Goal: Transaction & Acquisition: Purchase product/service

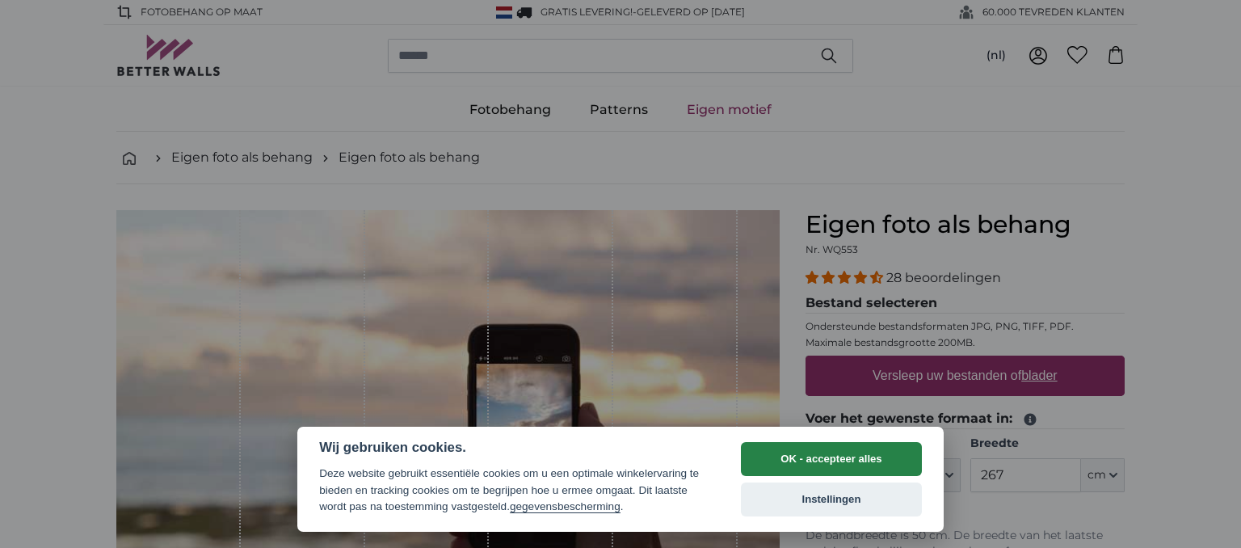
click at [889, 461] on button "OK - accepteer alles" at bounding box center [831, 459] width 181 height 34
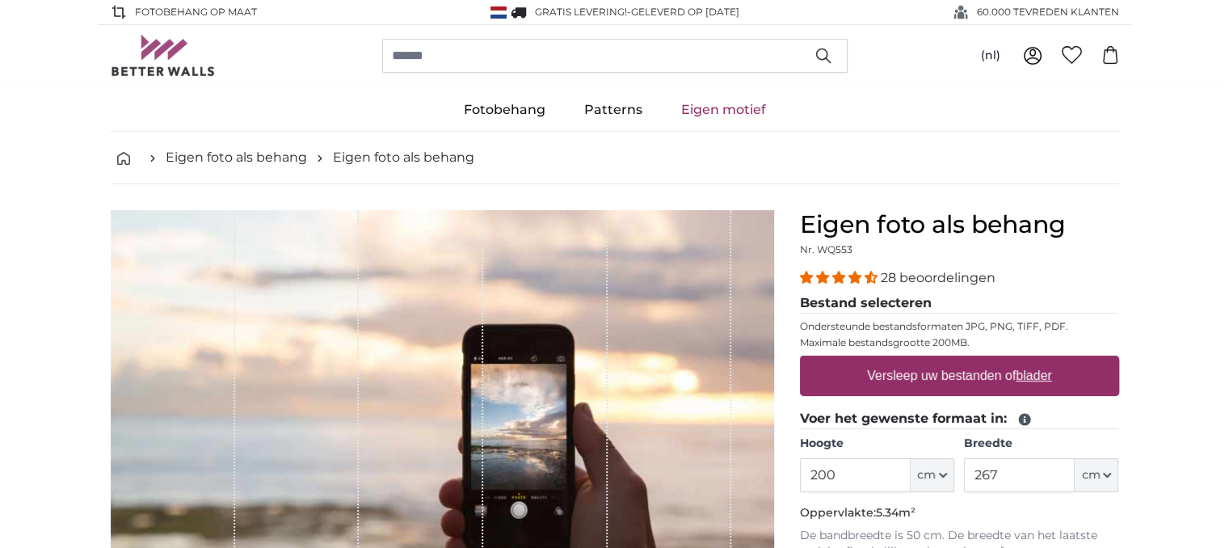
click at [924, 377] on label "Versleep uw bestanden of blader" at bounding box center [960, 376] width 198 height 32
click at [924, 360] on input "Versleep uw bestanden of blader" at bounding box center [959, 358] width 319 height 5
type input "**********"
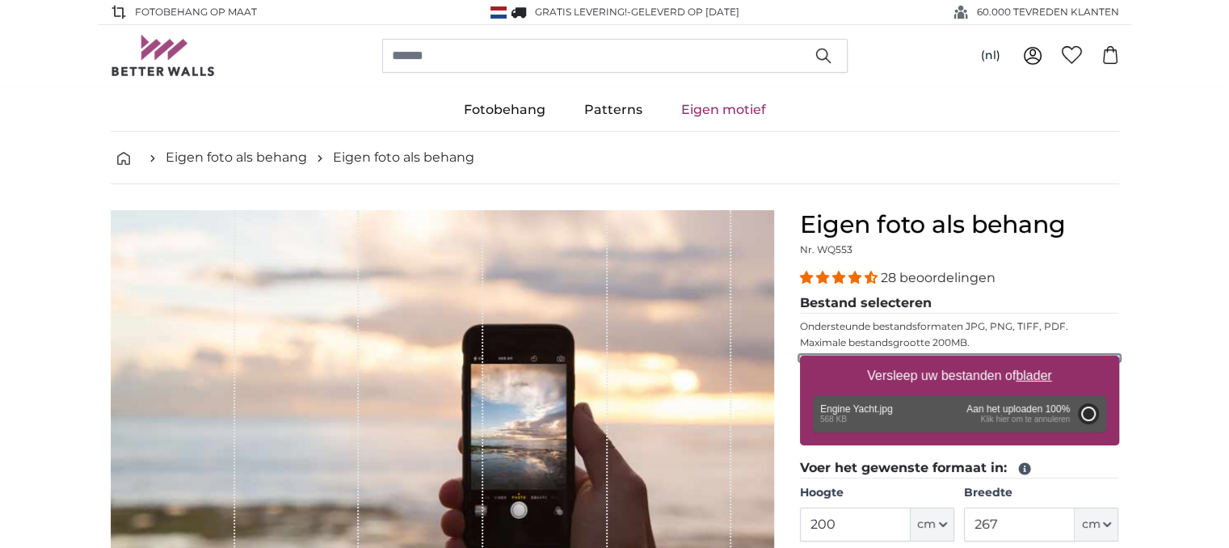
type input "103"
type input "137"
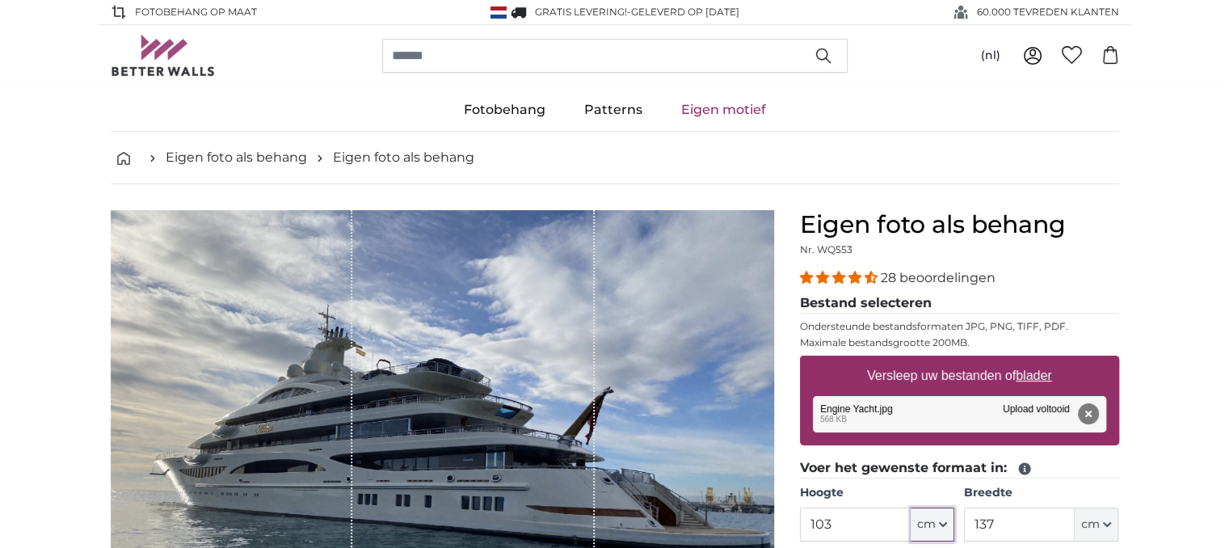
click at [940, 523] on icon "button" at bounding box center [943, 524] width 6 height 3
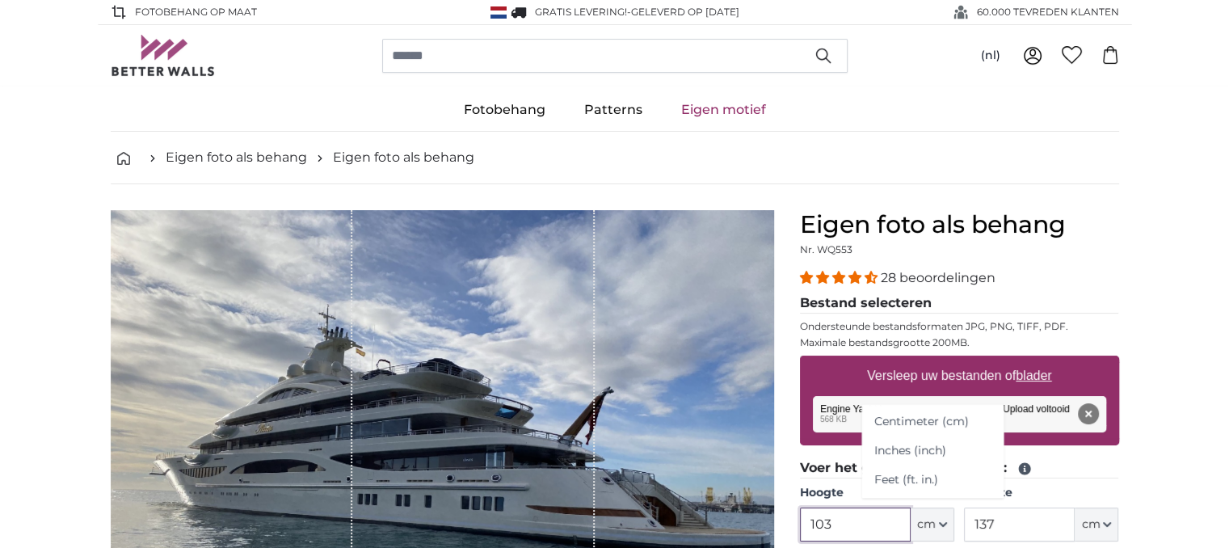
click at [865, 518] on input "103" at bounding box center [855, 525] width 111 height 34
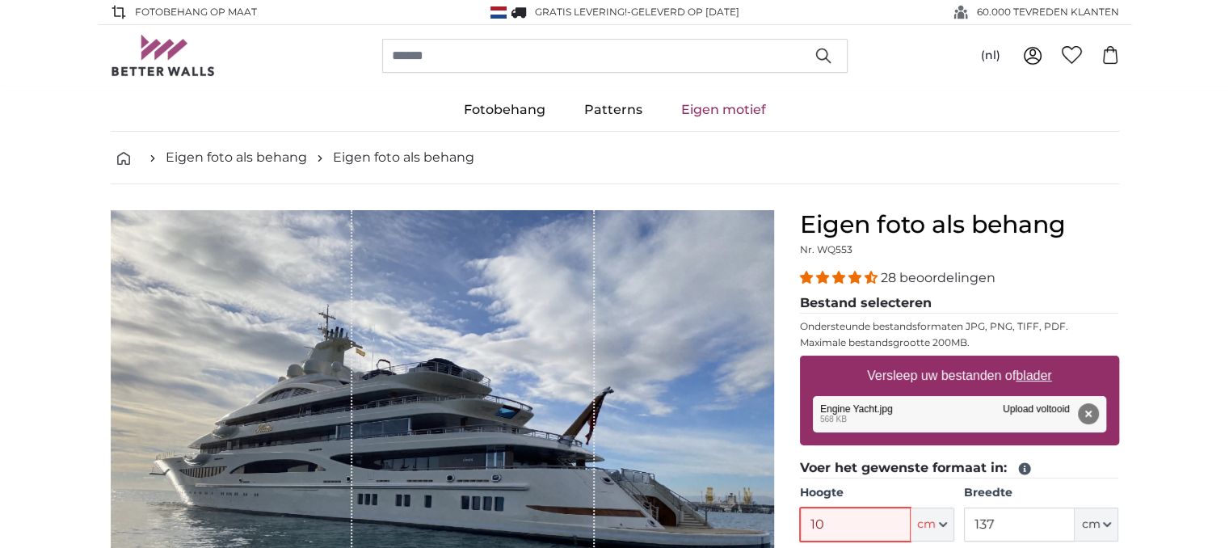
type input "1"
type input "2,7"
click at [1035, 508] on input "137" at bounding box center [1019, 525] width 111 height 34
type input "1"
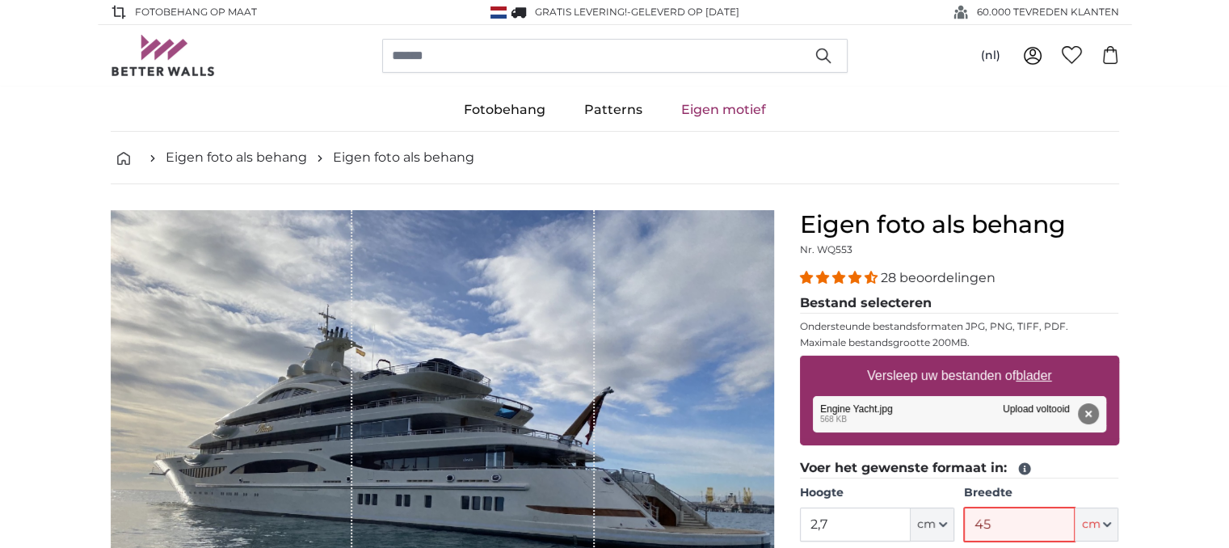
type input "450"
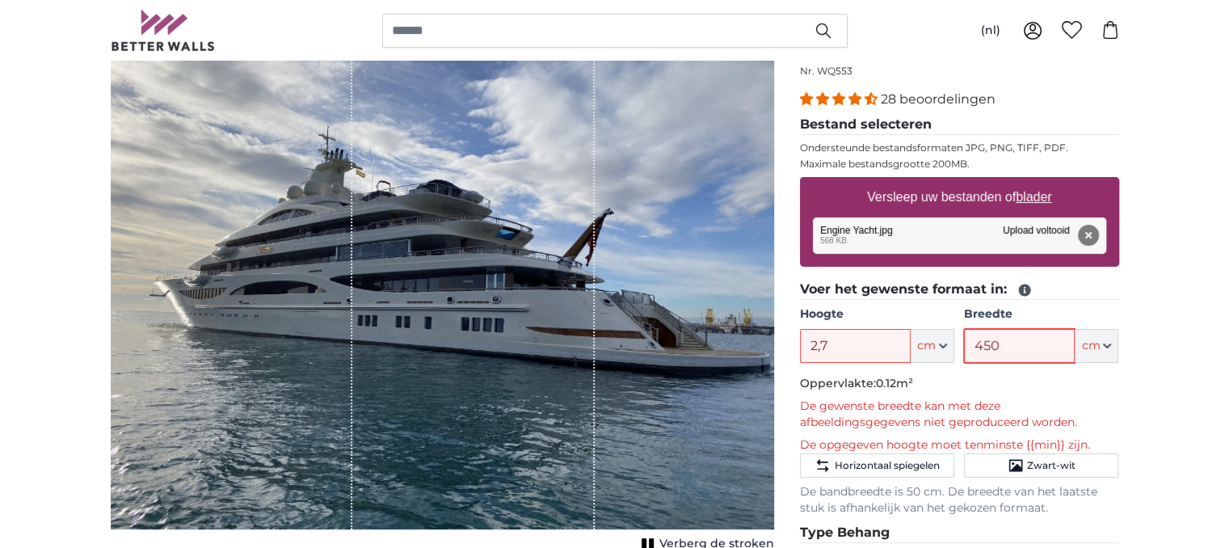
scroll to position [194, 0]
